Goal: Information Seeking & Learning: Learn about a topic

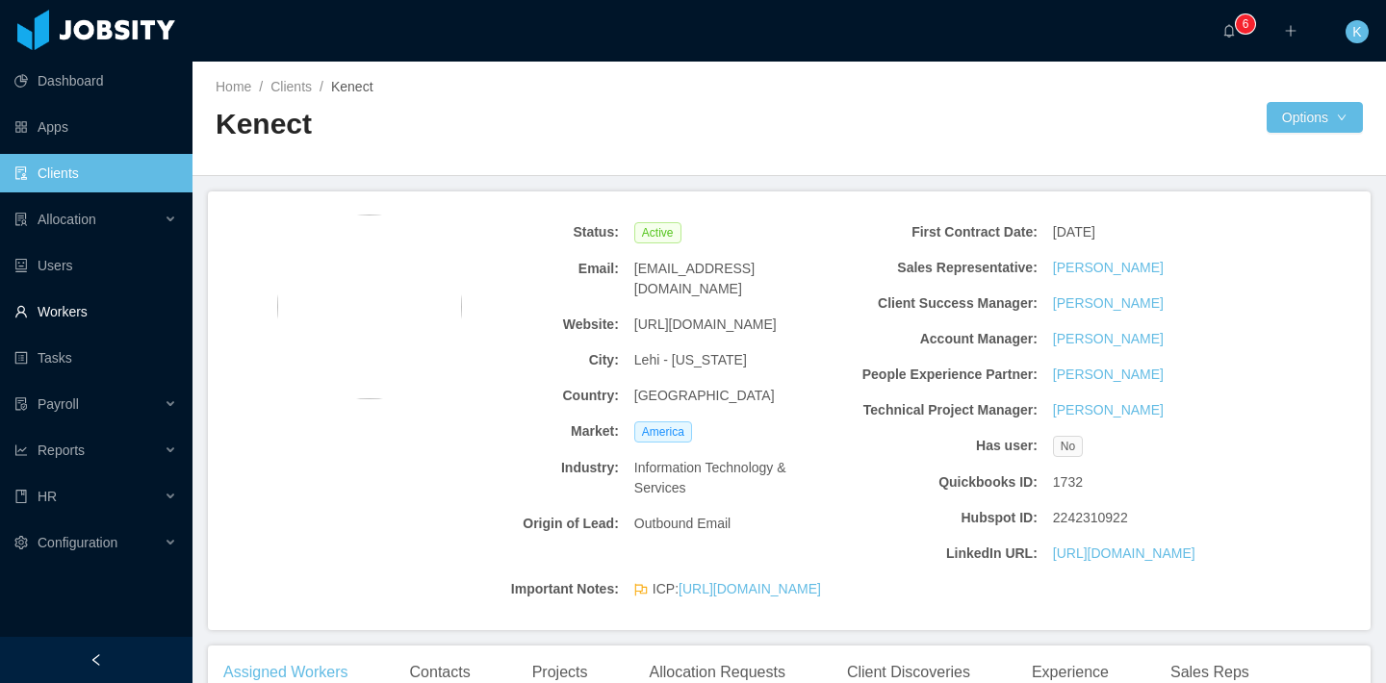
click at [103, 319] on link "Workers" at bounding box center [95, 312] width 163 height 38
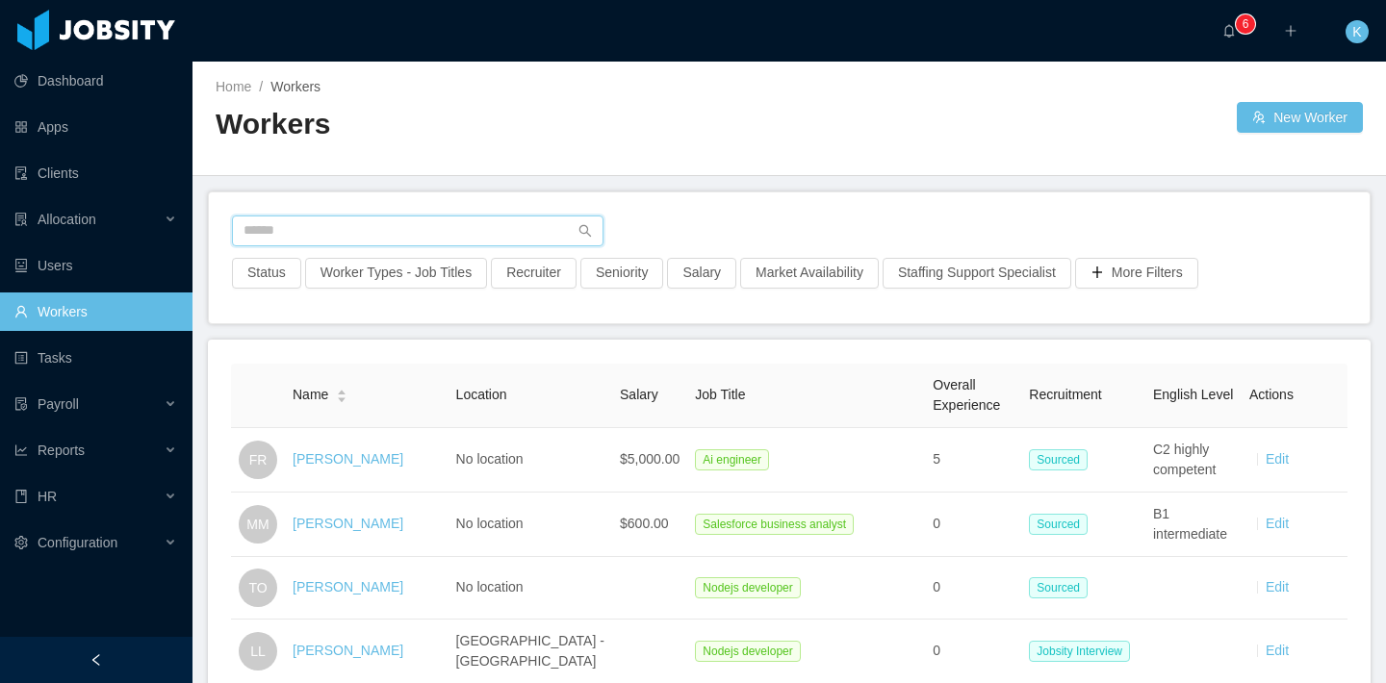
click at [322, 225] on input "text" at bounding box center [417, 231] width 371 height 31
type input "*"
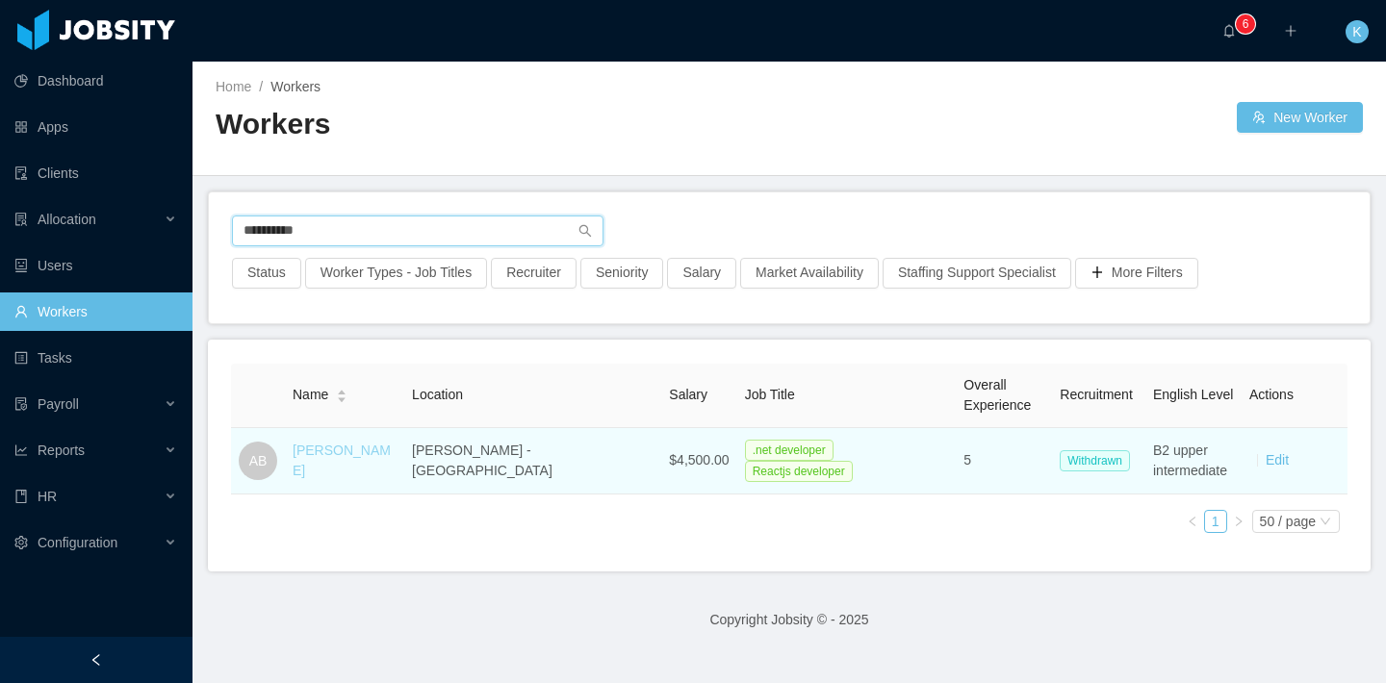
type input "**********"
click at [314, 462] on link "[PERSON_NAME]" at bounding box center [342, 461] width 98 height 36
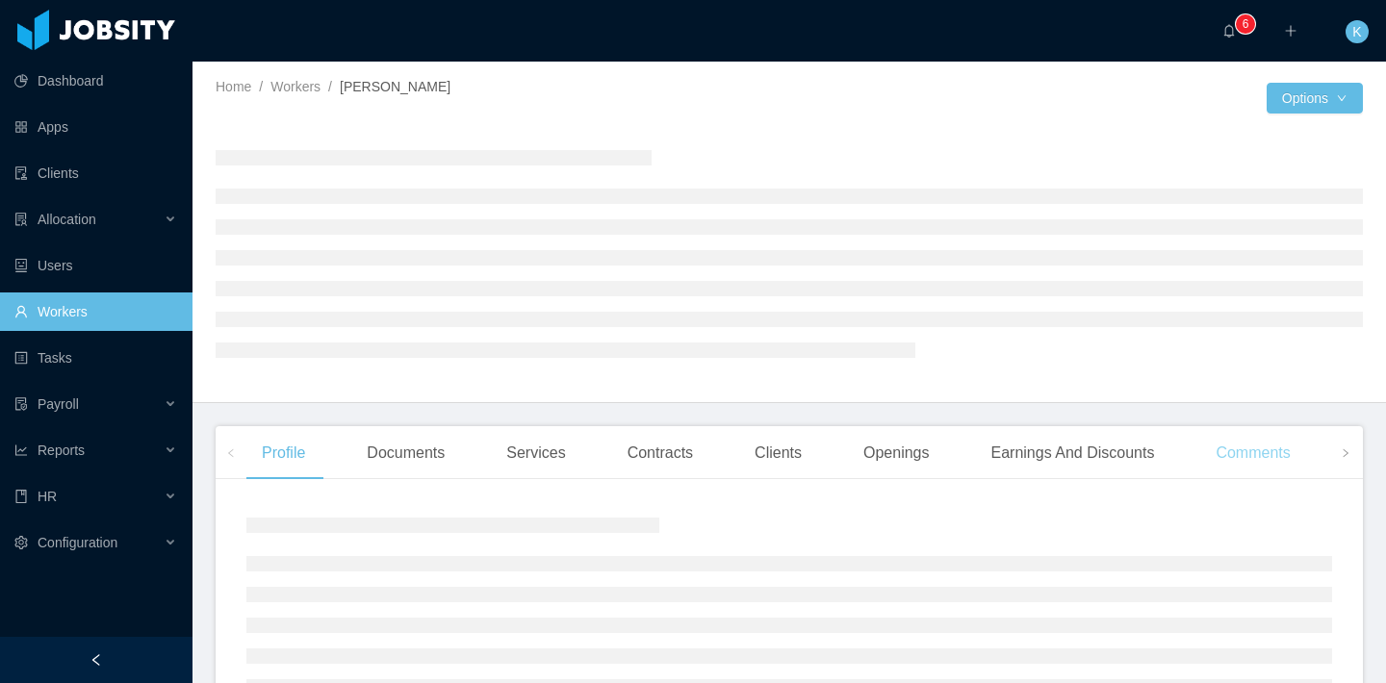
click at [1291, 461] on div "Comments" at bounding box center [1252, 453] width 105 height 54
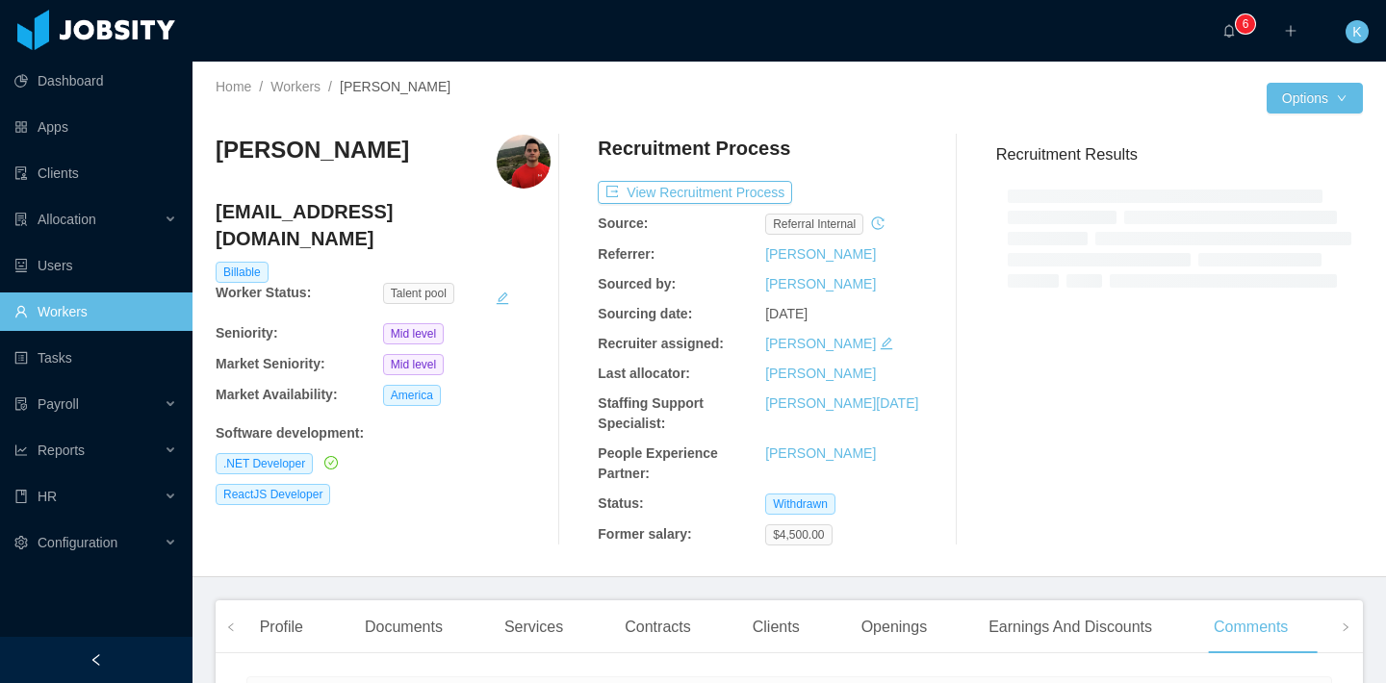
click at [848, 320] on div "[DATE]" at bounding box center [848, 314] width 167 height 20
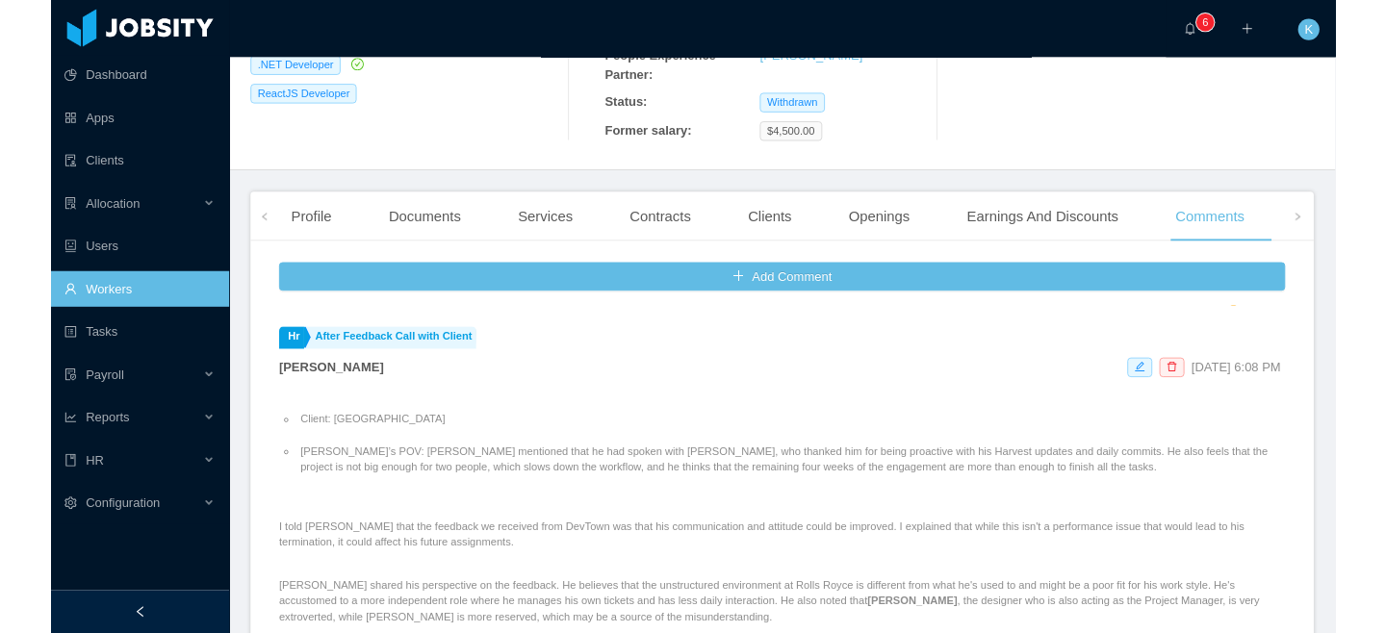
scroll to position [185, 0]
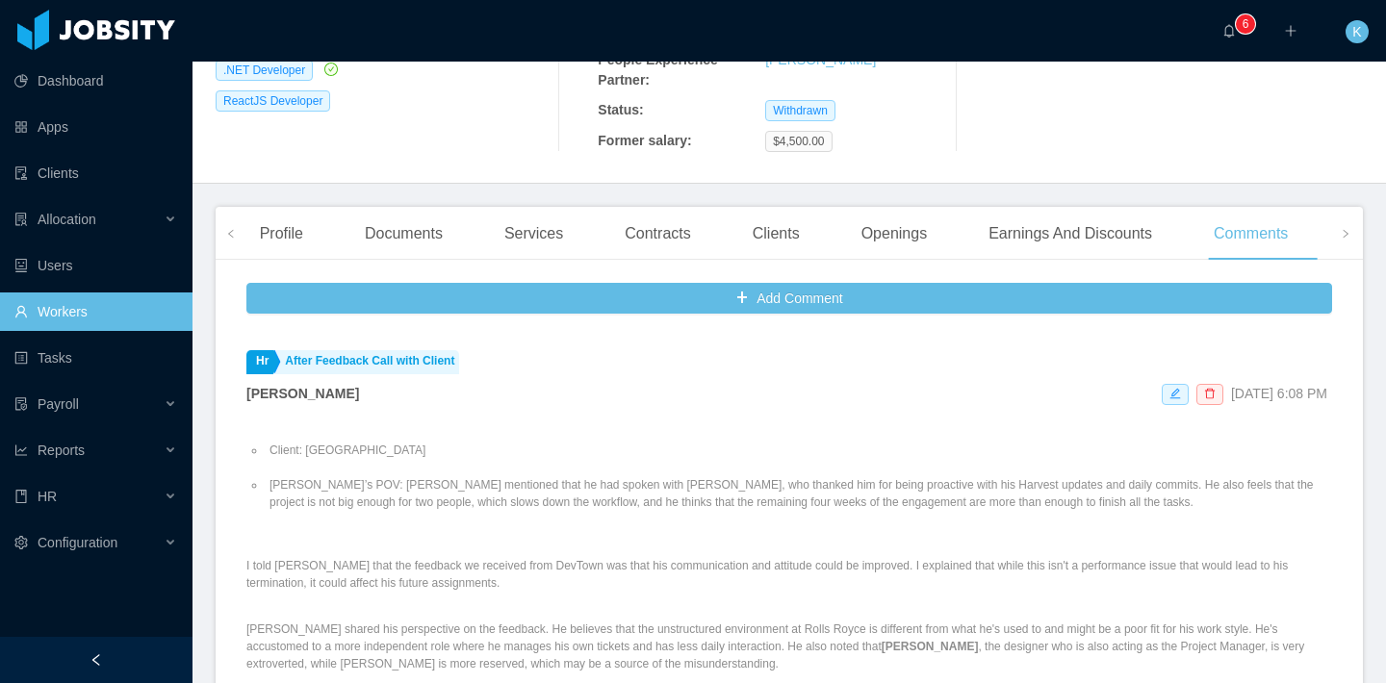
click at [650, 445] on li "Client: [GEOGRAPHIC_DATA]" at bounding box center [799, 450] width 1066 height 17
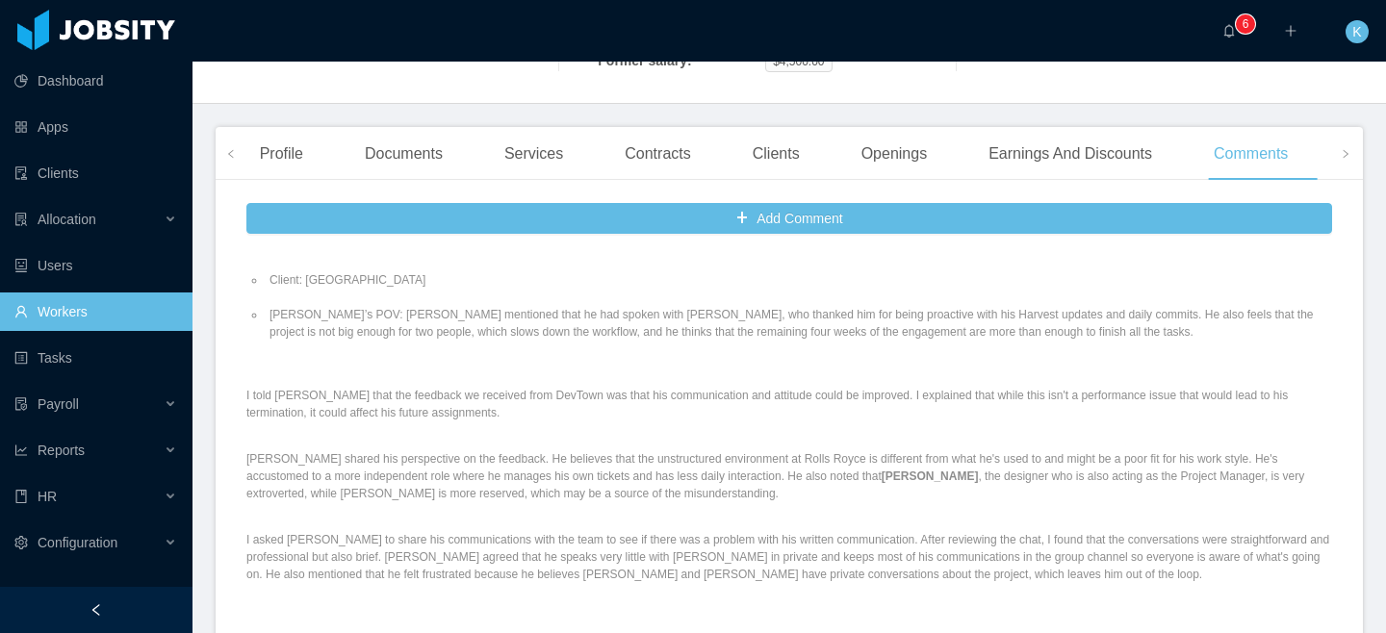
scroll to position [33, 0]
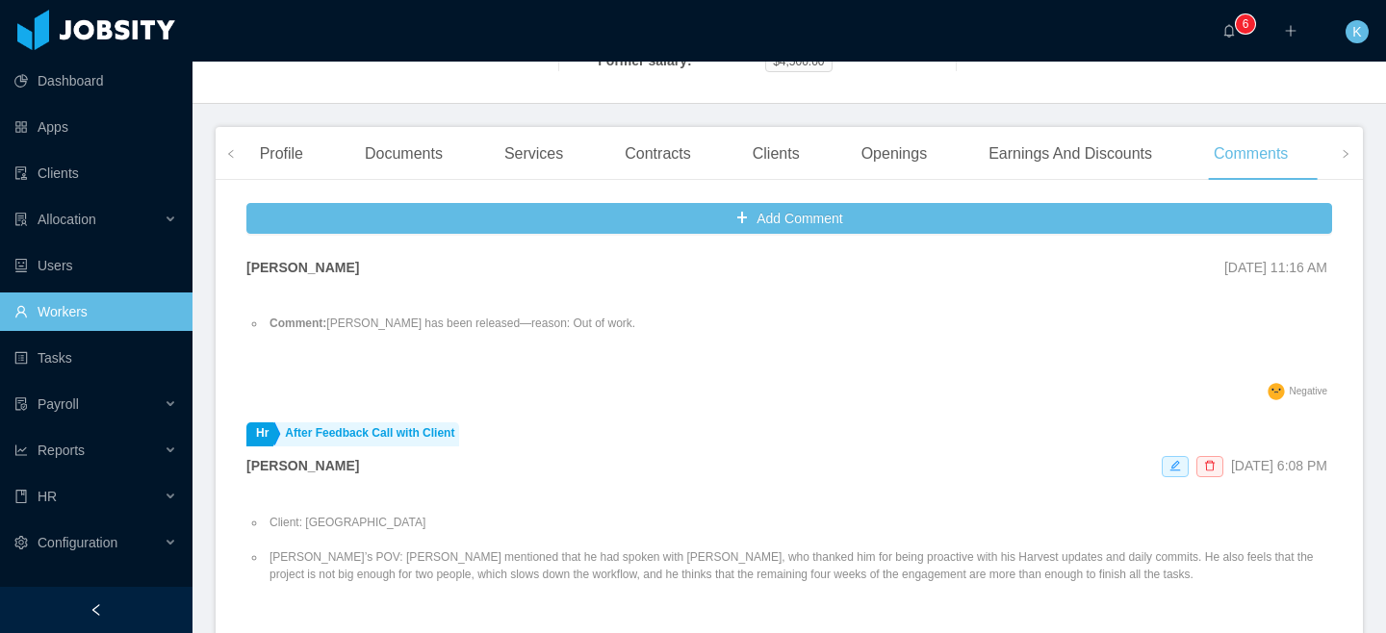
drag, startPoint x: 1176, startPoint y: 468, endPoint x: 1268, endPoint y: 470, distance: 92.4
click at [1268, 470] on span "[DATE] 6:08 PM" at bounding box center [1279, 465] width 96 height 15
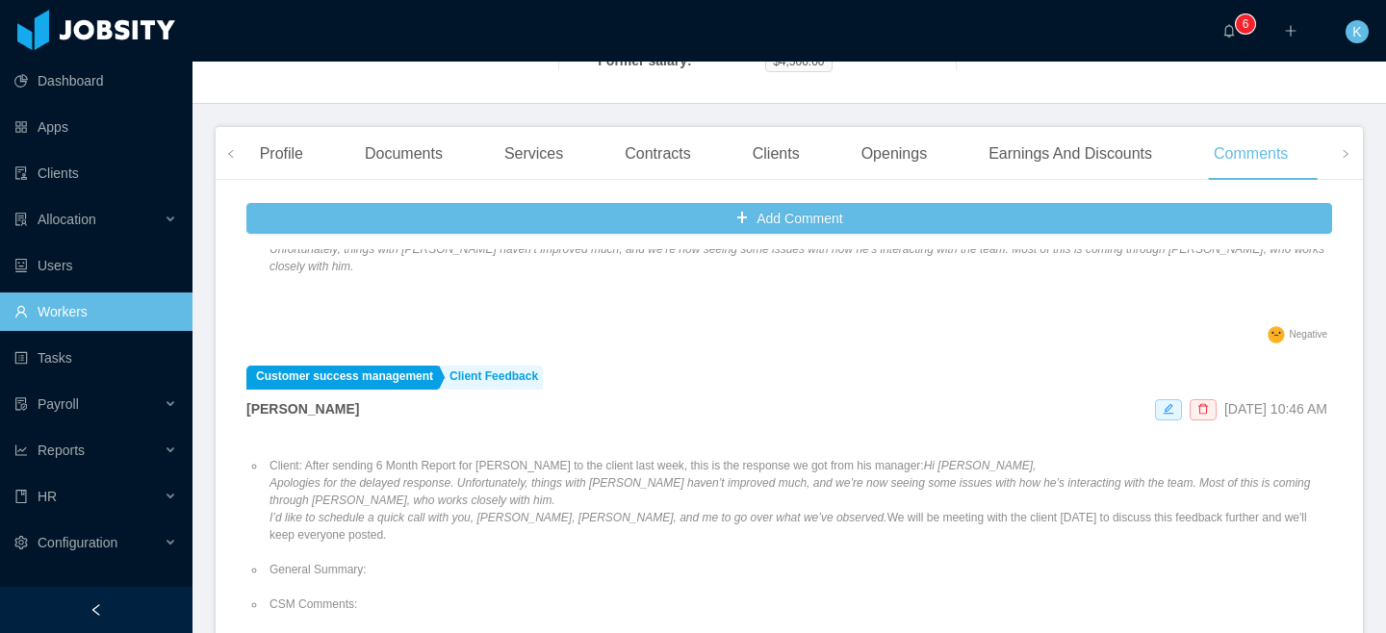
scroll to position [1018, 0]
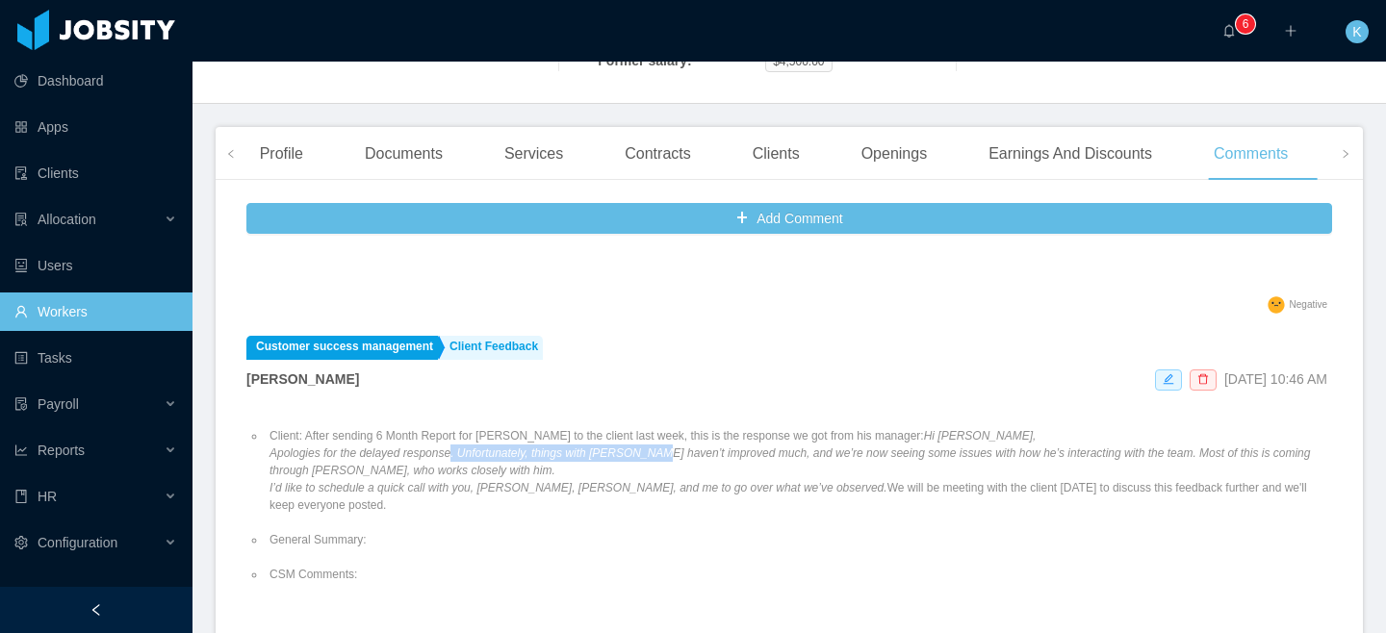
drag, startPoint x: 549, startPoint y: 450, endPoint x: 677, endPoint y: 448, distance: 128.0
click at [677, 448] on em "Apologies for the delayed response. Unfortunately, things with [PERSON_NAME] ha…" at bounding box center [789, 462] width 1040 height 31
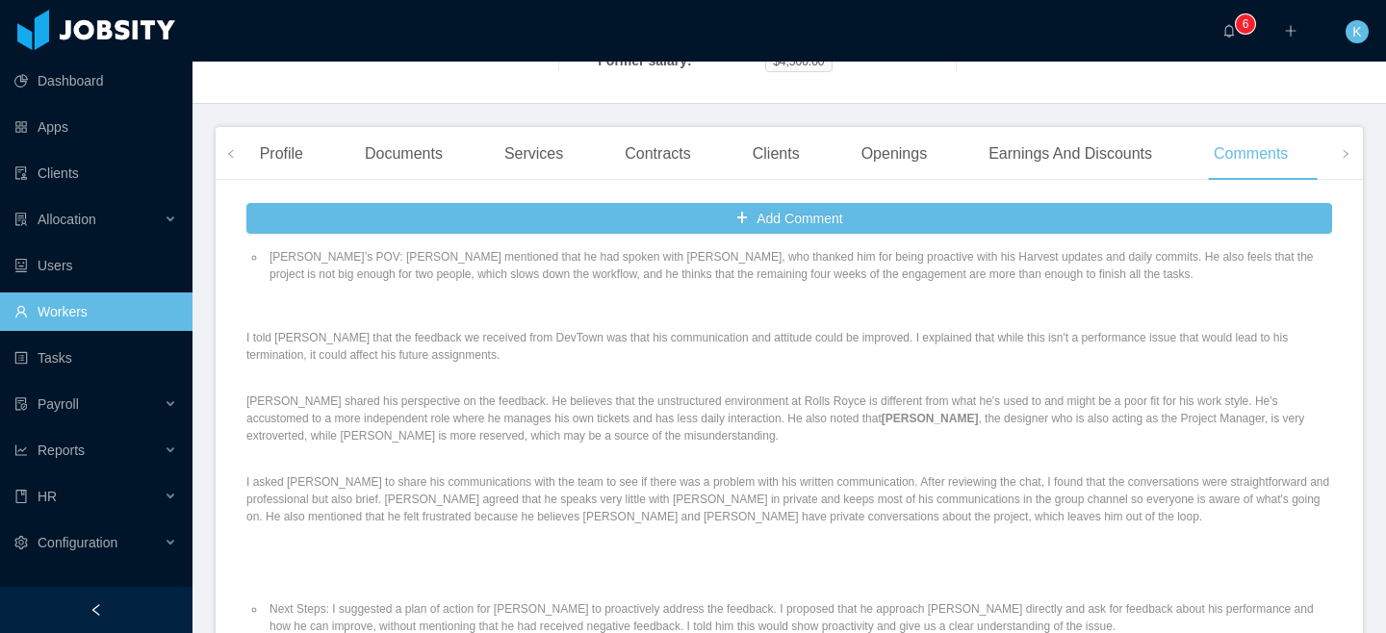
scroll to position [334, 0]
